Goal: Information Seeking & Learning: Learn about a topic

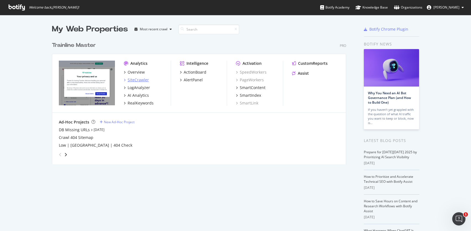
click at [125, 78] on div "SiteCrawler" at bounding box center [136, 80] width 25 height 6
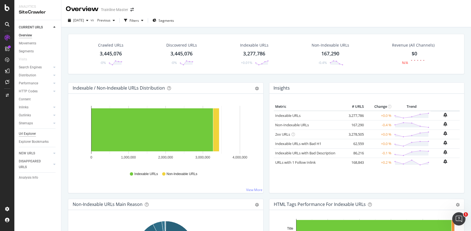
click at [30, 133] on div "Url Explorer" at bounding box center [27, 134] width 17 height 6
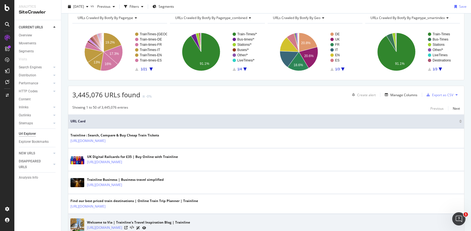
scroll to position [60, 0]
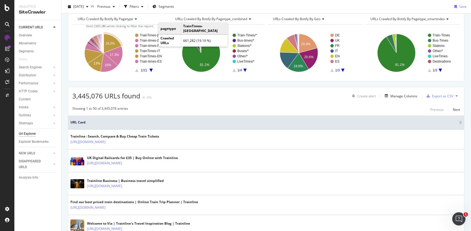
click at [153, 36] on text "TrainTimes-[GEOGRAPHIC_DATA]" at bounding box center [166, 35] width 52 height 4
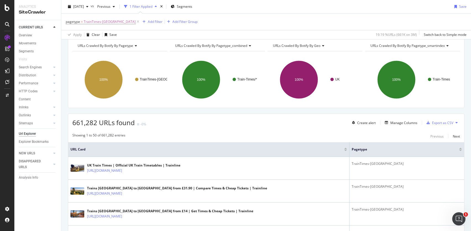
scroll to position [56, 0]
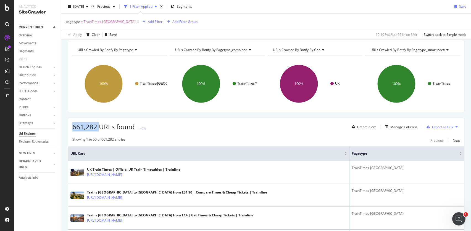
drag, startPoint x: 73, startPoint y: 130, endPoint x: 98, endPoint y: 130, distance: 24.6
click at [98, 130] on span "661,282 URLs found" at bounding box center [103, 126] width 62 height 9
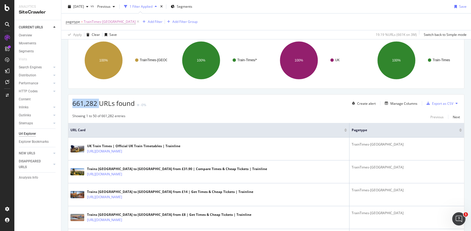
scroll to position [80, 0]
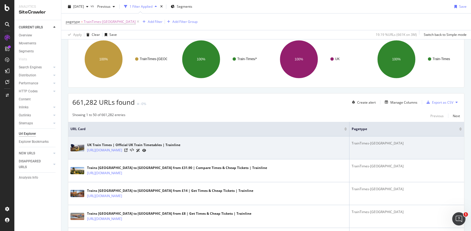
click at [68, 152] on td "UK Train Times | Official UK Train Timetables | Trainline [URL][DOMAIN_NAME]" at bounding box center [208, 148] width 281 height 23
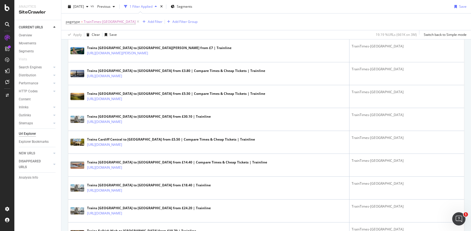
scroll to position [1008, 0]
